Goal: Navigation & Orientation: Go to known website

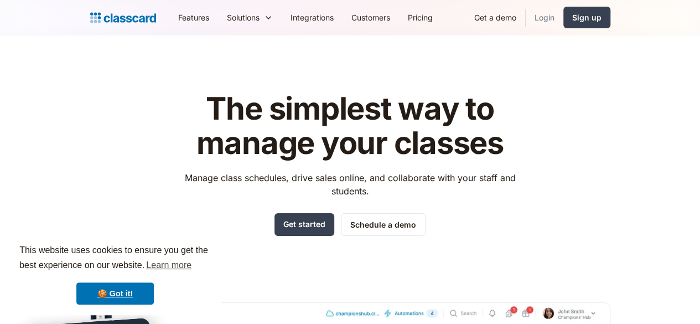
click at [564, 19] on link "Login" at bounding box center [545, 17] width 38 height 25
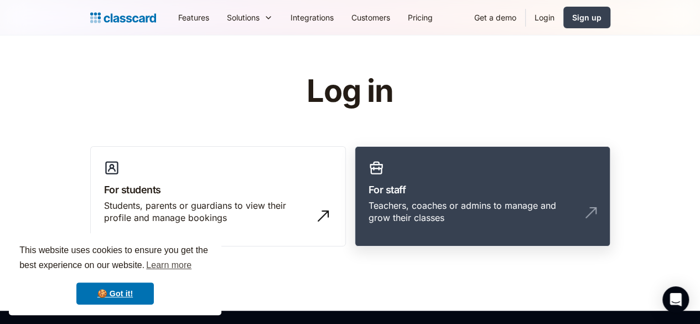
click at [455, 228] on link "For staff Teachers, coaches or admins to manage and grow their classes" at bounding box center [483, 196] width 256 height 101
